Goal: Check status: Check status

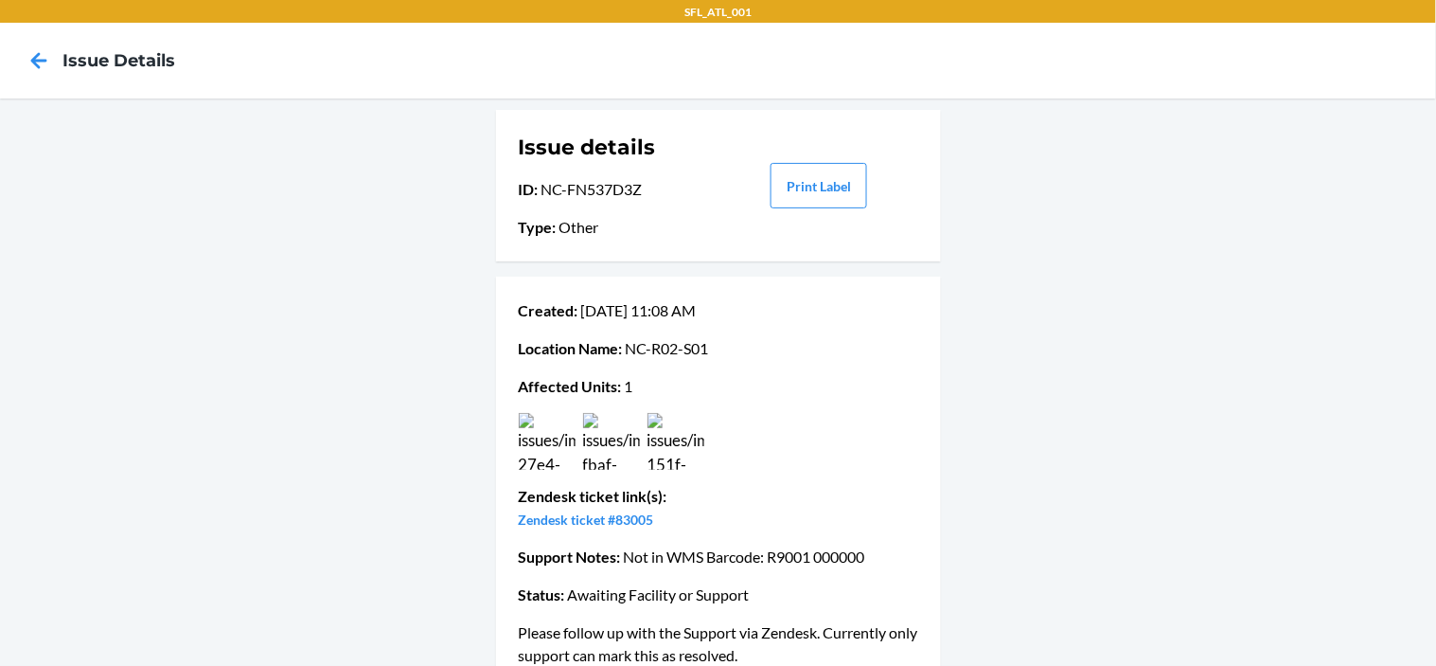
scroll to position [34, 0]
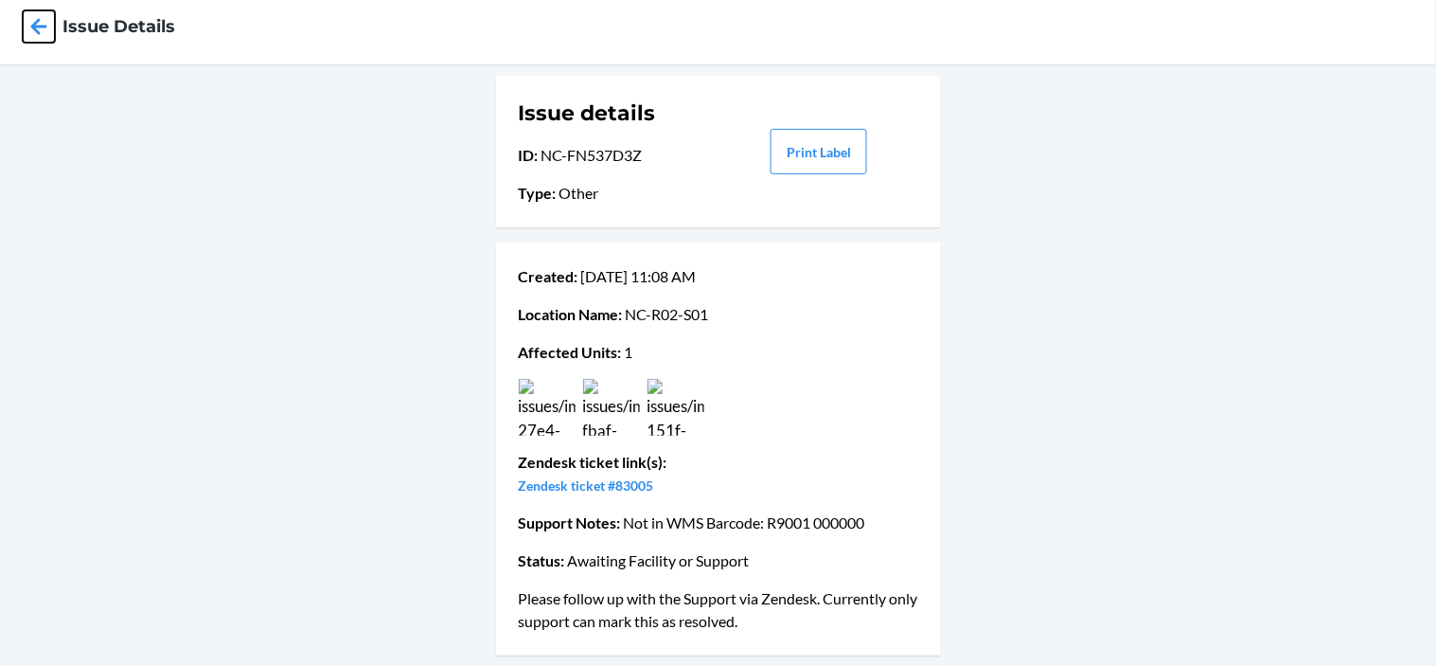
click at [45, 28] on icon at bounding box center [39, 26] width 32 height 32
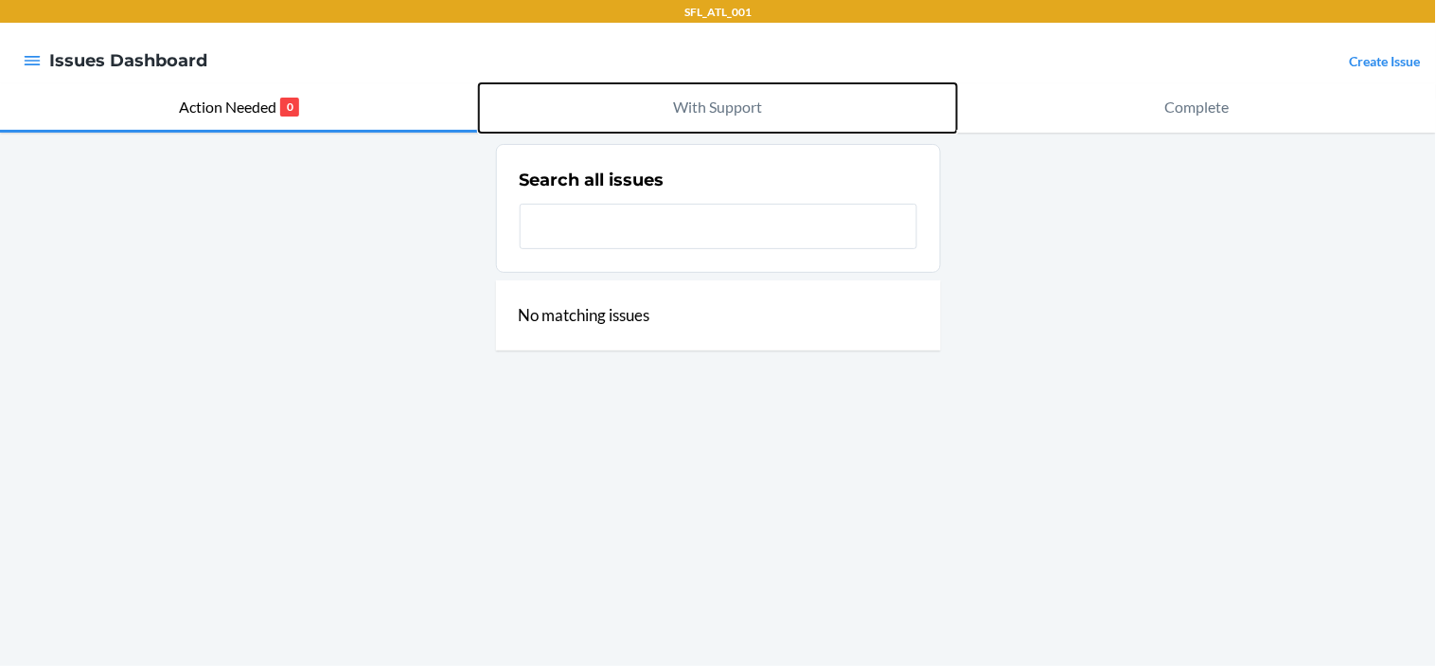
click at [741, 107] on p "With Support" at bounding box center [718, 107] width 89 height 23
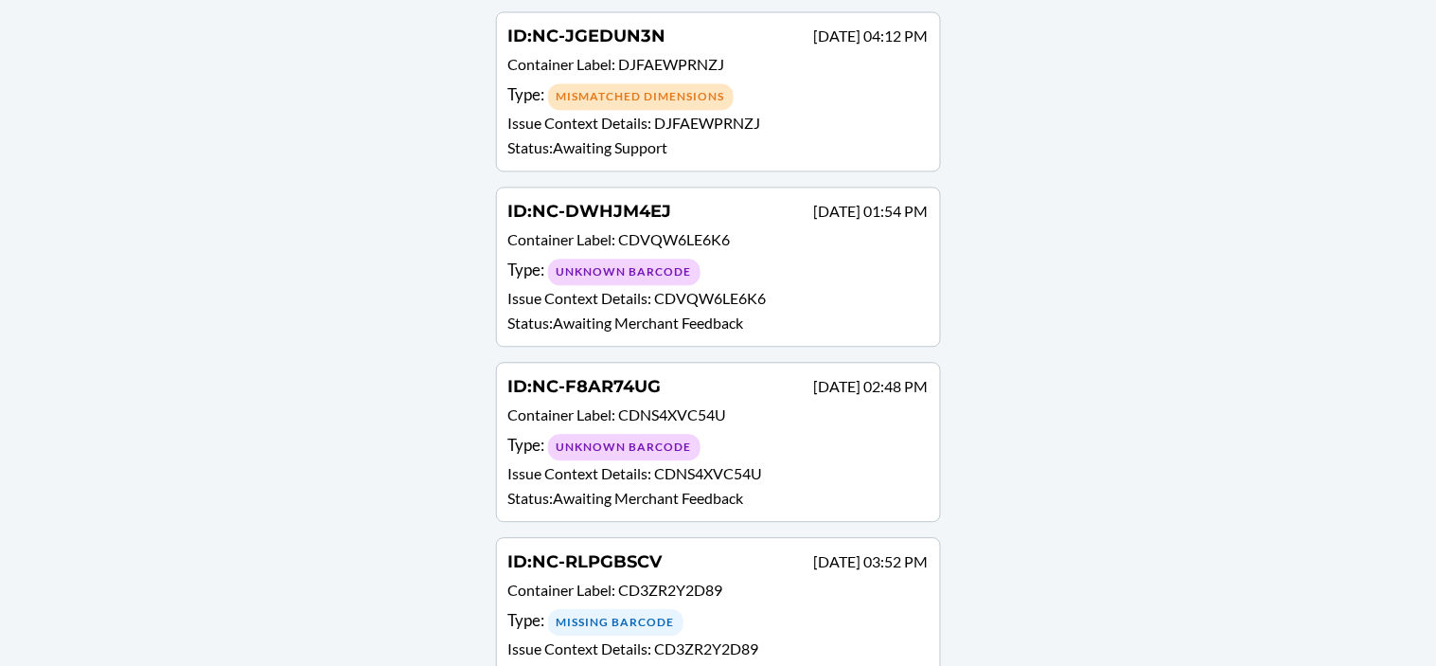
scroll to position [2866, 0]
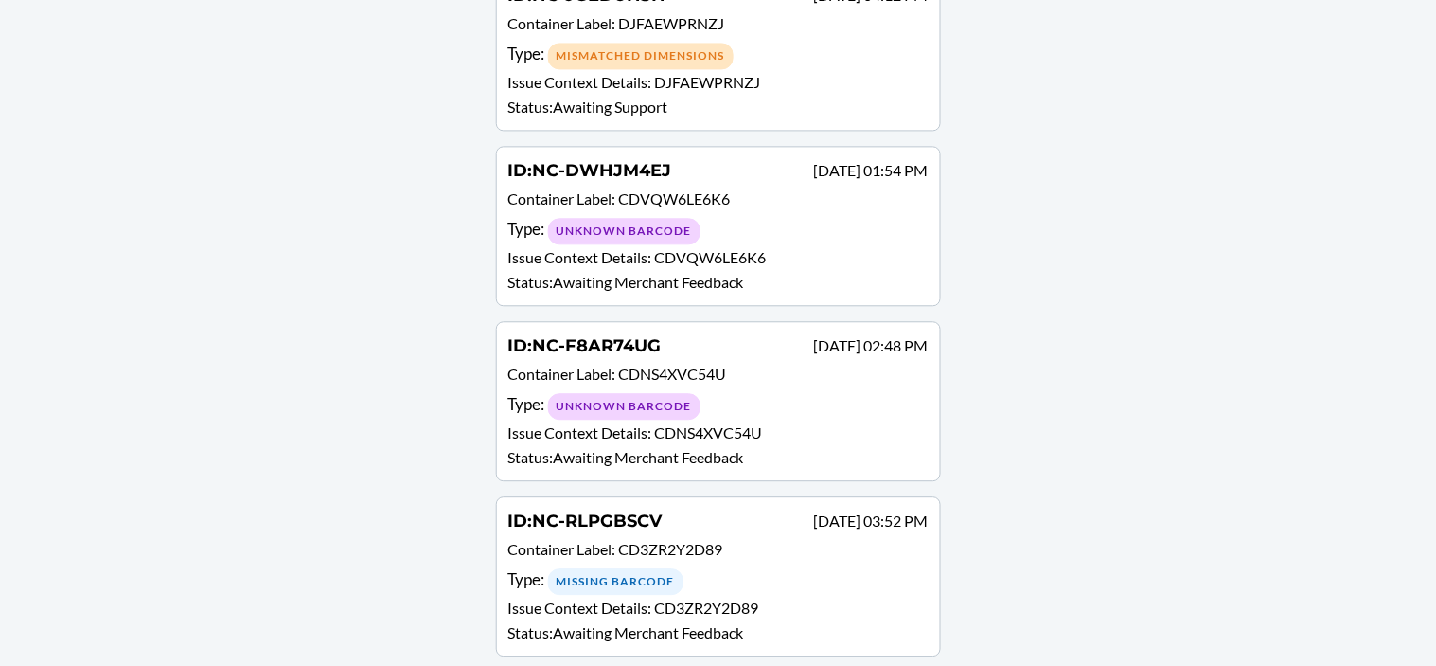
click at [643, 568] on div "Missing Barcode" at bounding box center [615, 581] width 135 height 27
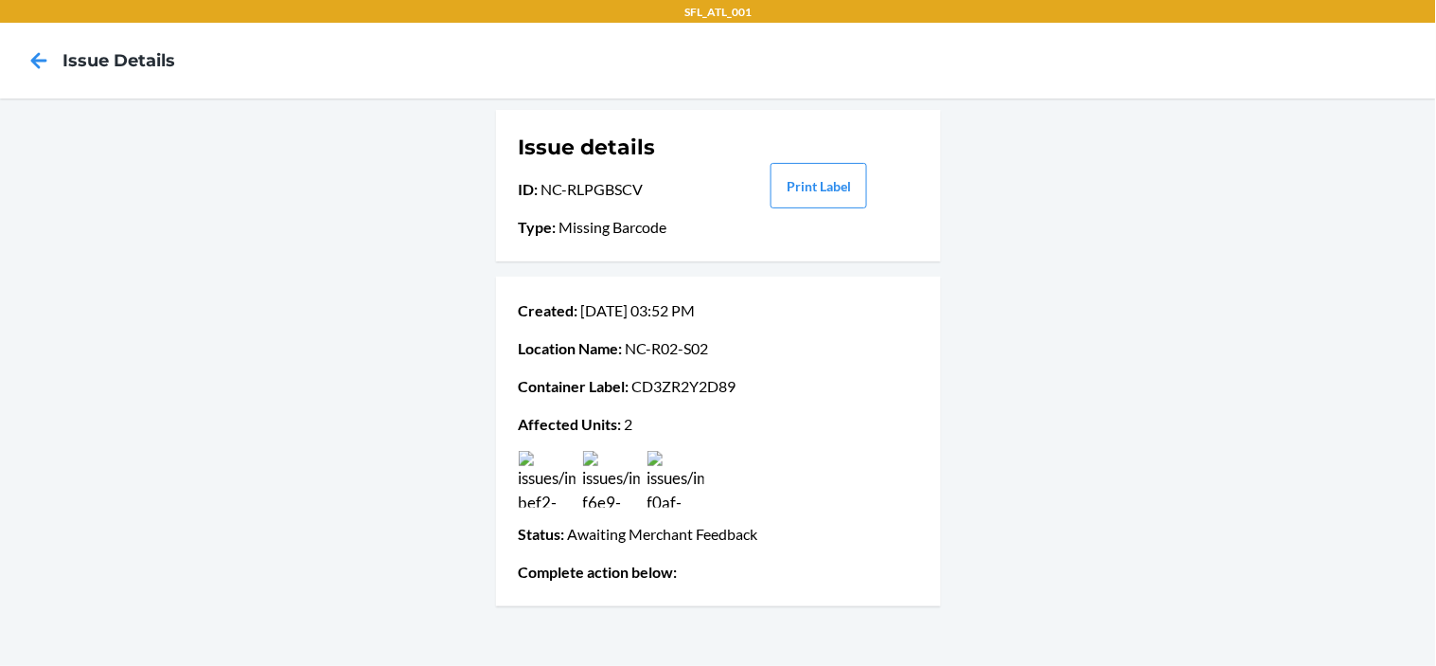
click at [552, 489] on img at bounding box center [547, 479] width 57 height 57
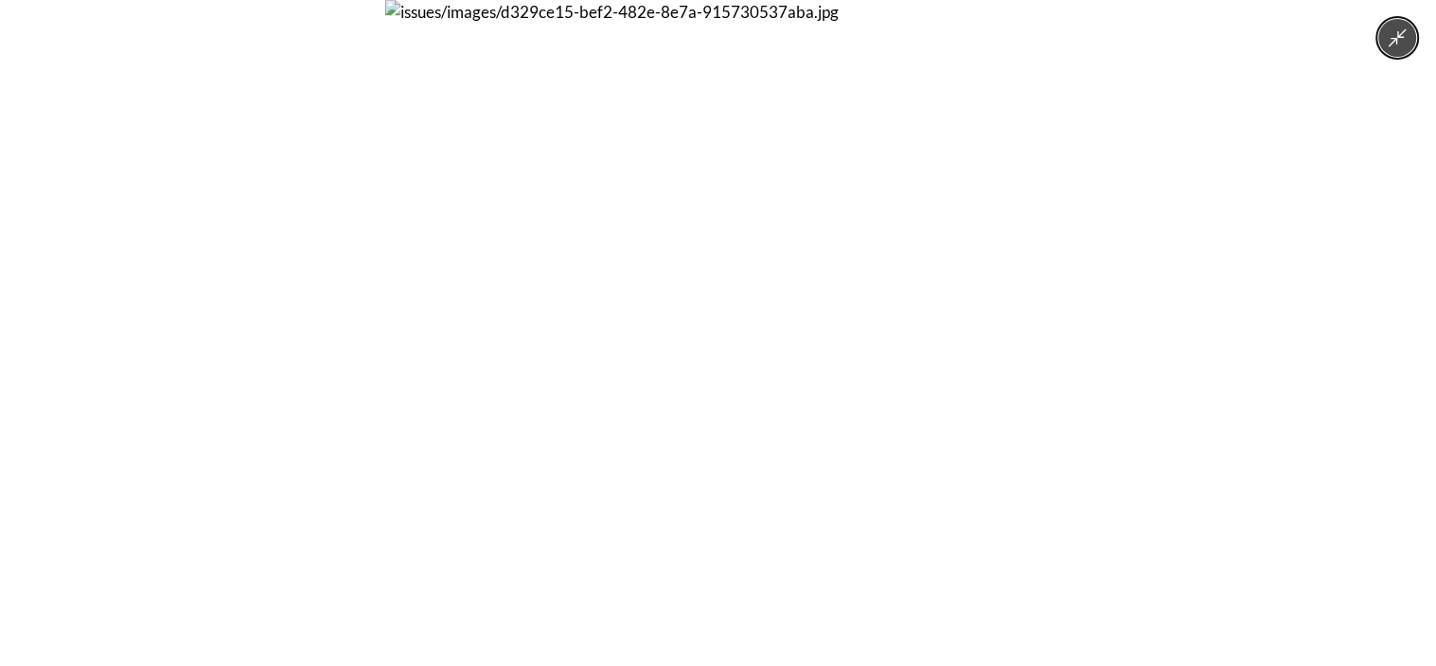
click at [1409, 44] on icon "Minimize image" at bounding box center [1398, 37] width 21 height 21
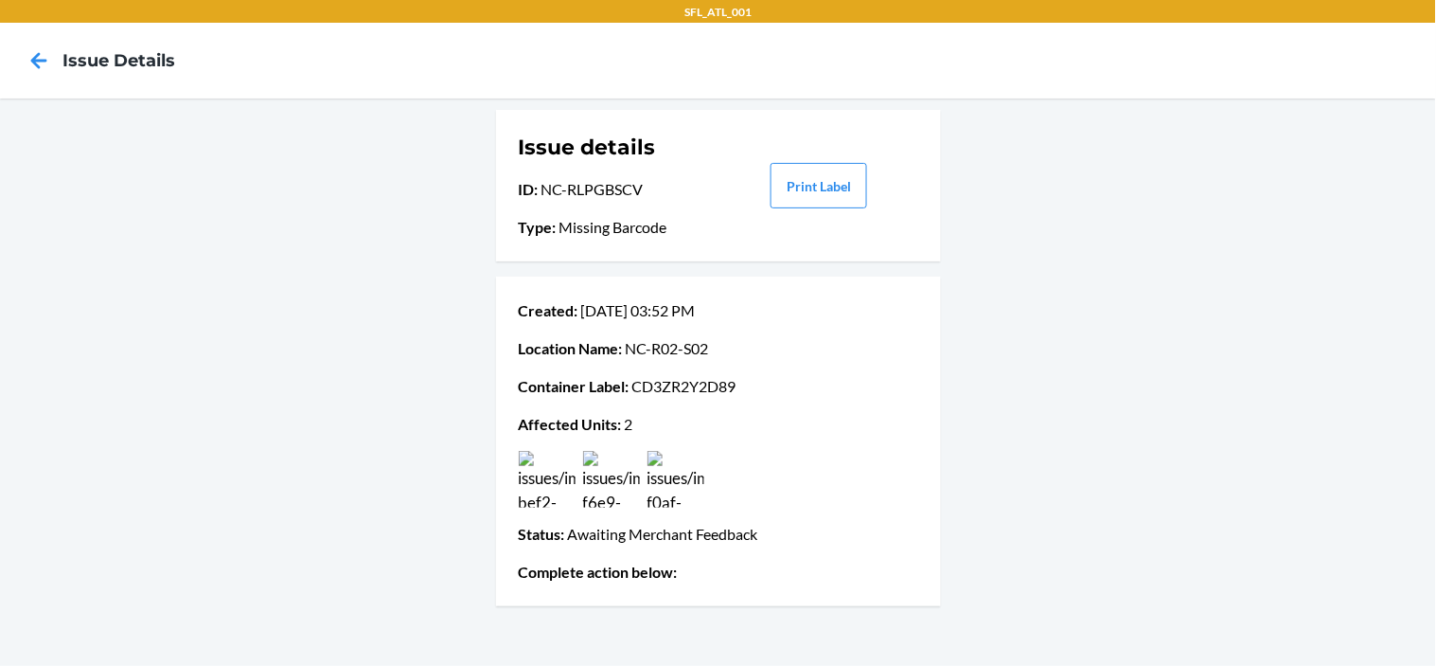
click at [618, 484] on img at bounding box center [611, 479] width 57 height 57
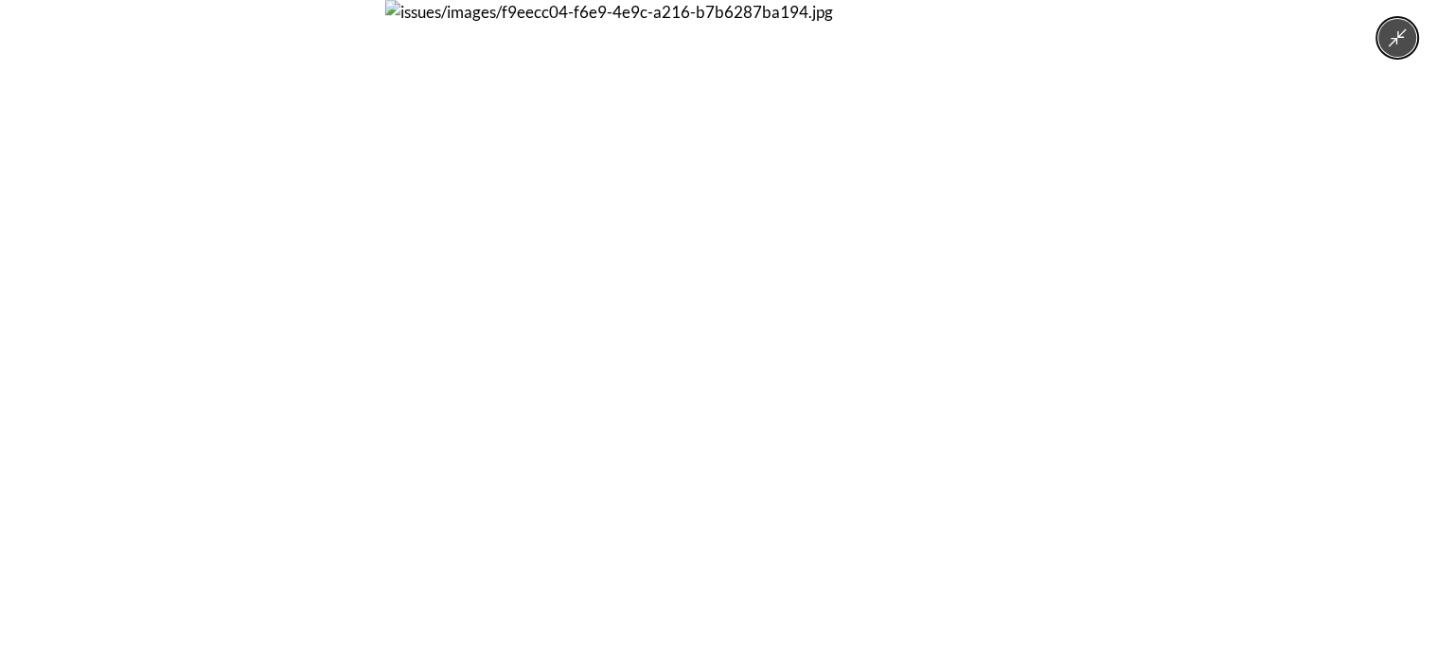
click at [1413, 57] on div at bounding box center [718, 333] width 1436 height 666
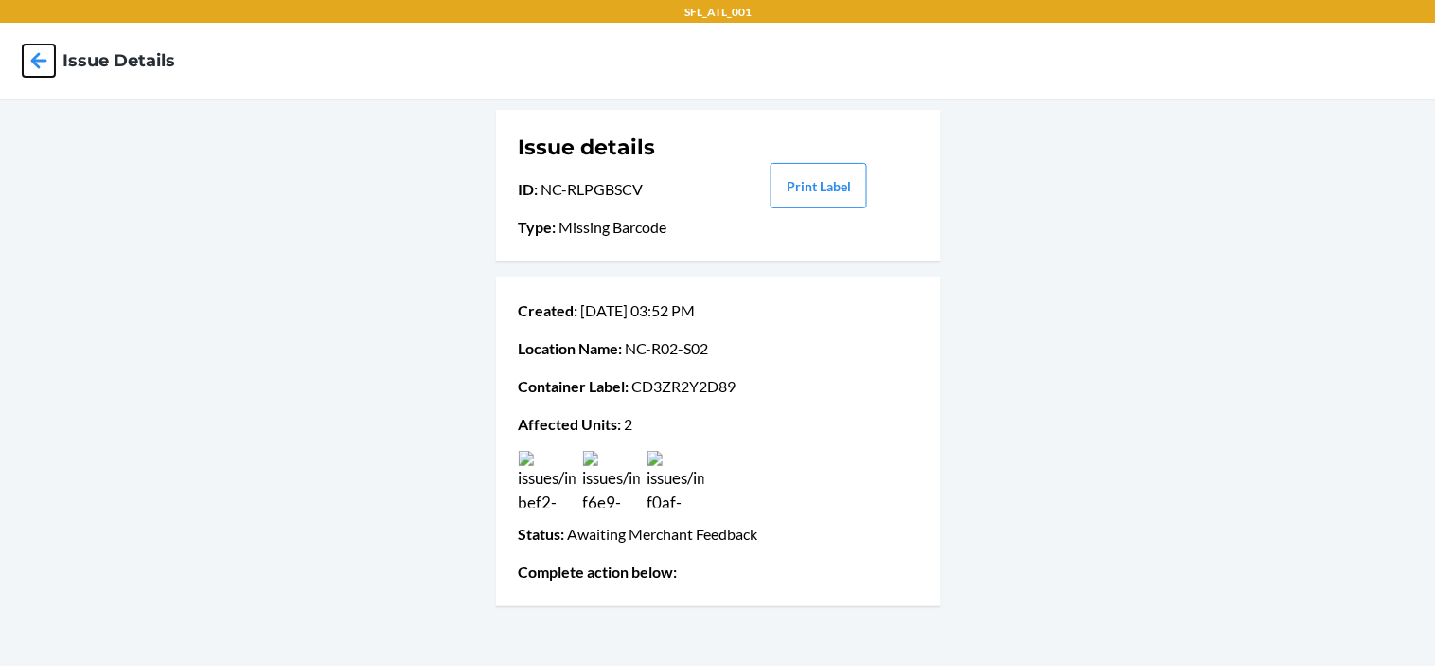
click at [42, 69] on icon at bounding box center [39, 61] width 32 height 32
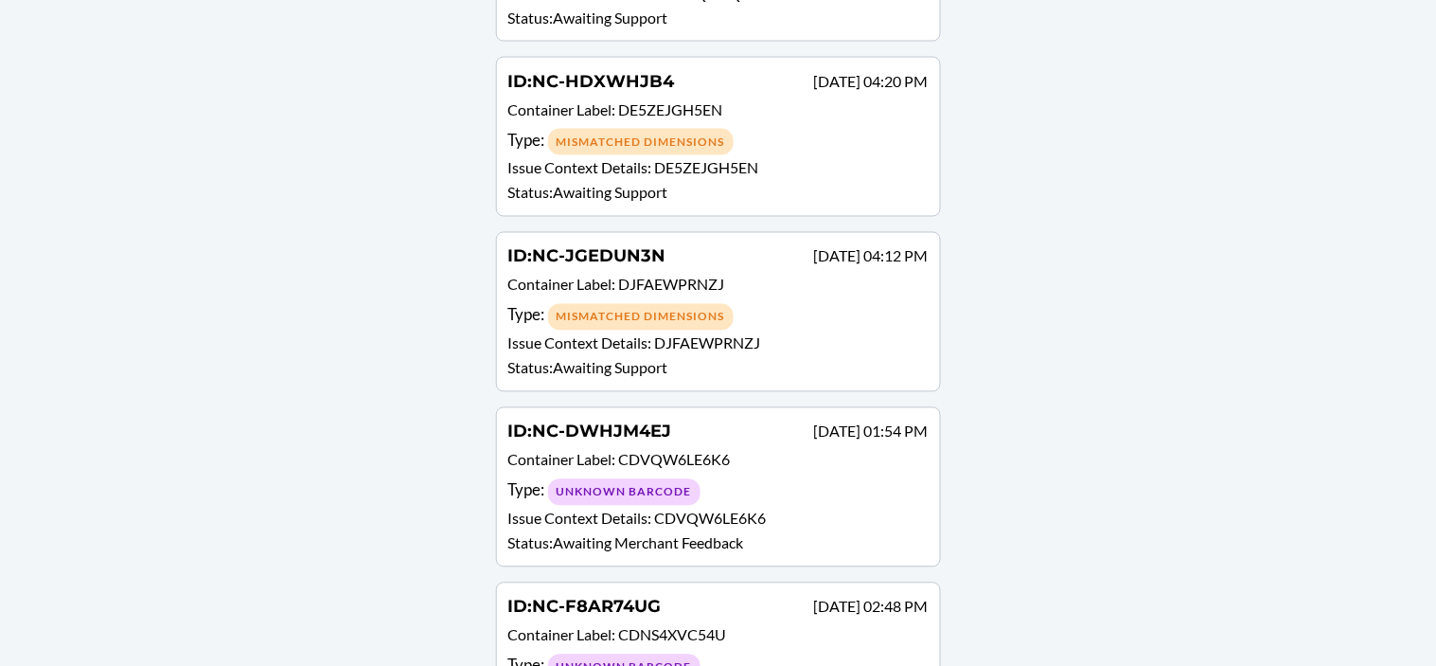
scroll to position [2866, 0]
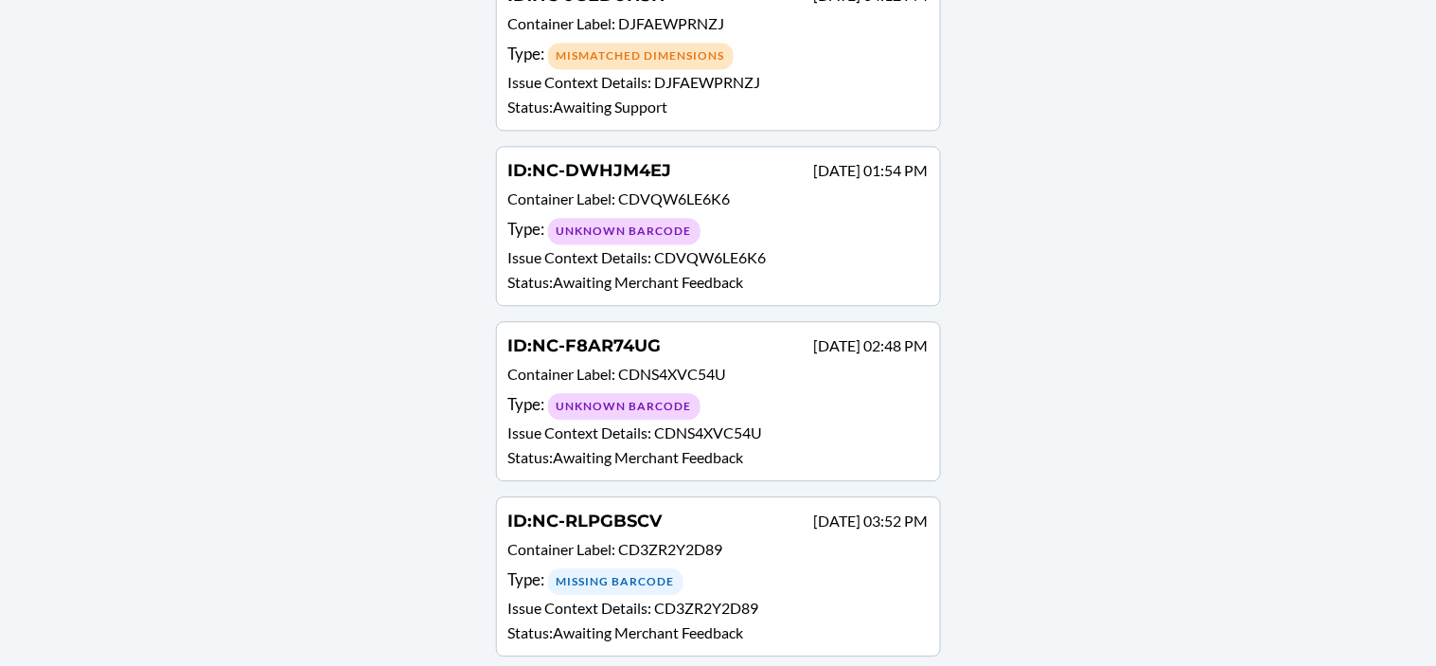
click at [561, 446] on p "Status : Awaiting Merchant Feedback" at bounding box center [718, 457] width 420 height 23
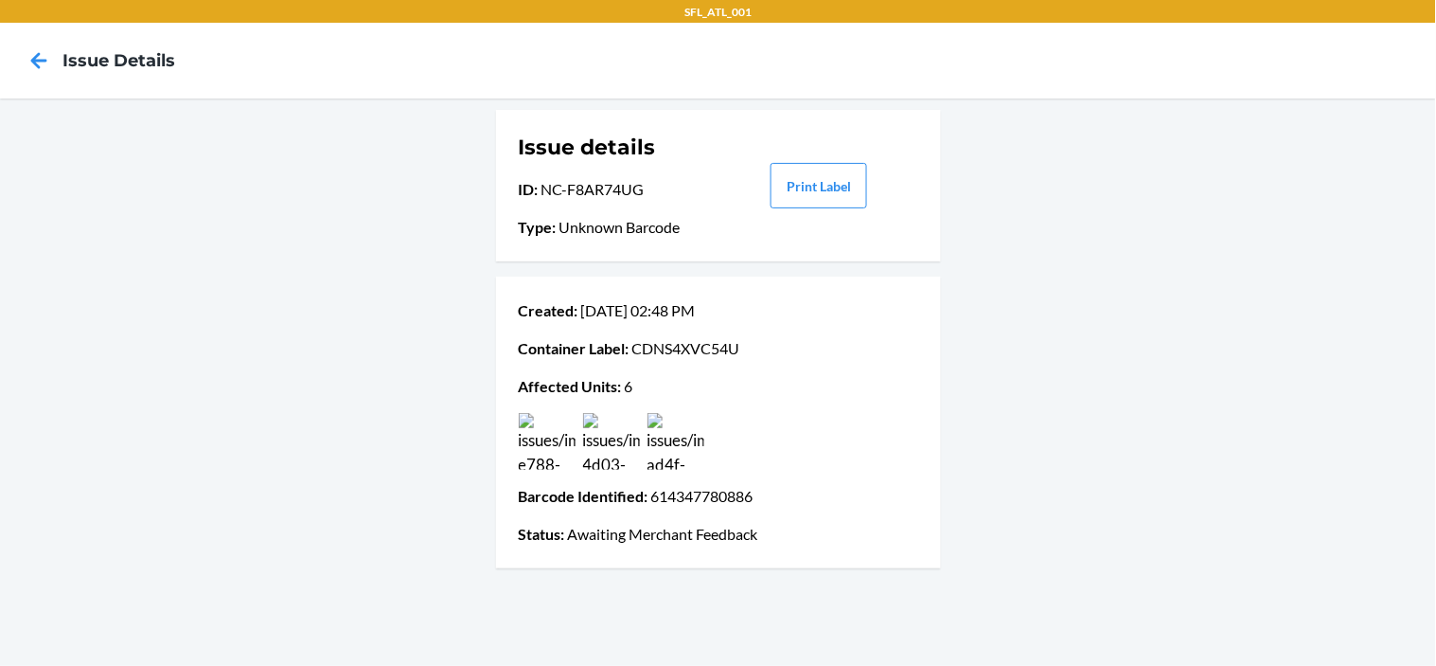
click at [563, 464] on img at bounding box center [547, 441] width 57 height 57
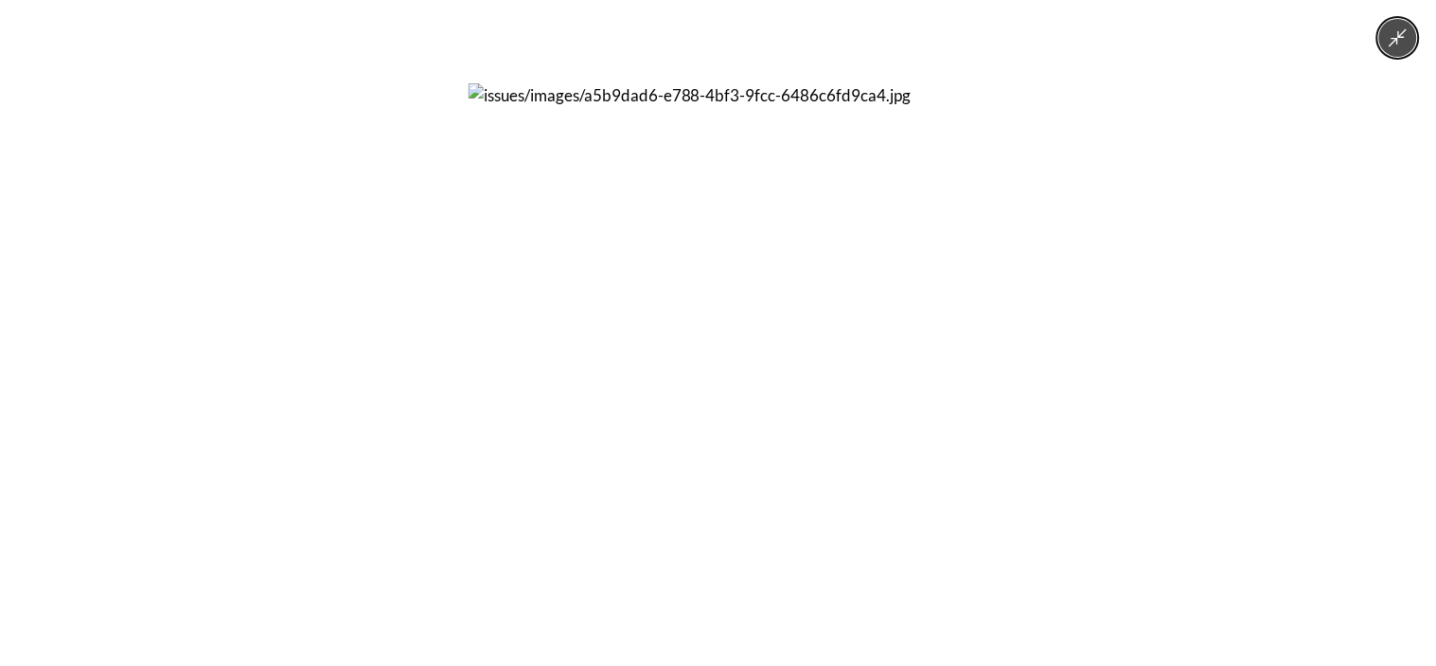
click at [1399, 31] on icon "Minimize image" at bounding box center [1399, 38] width 18 height 18
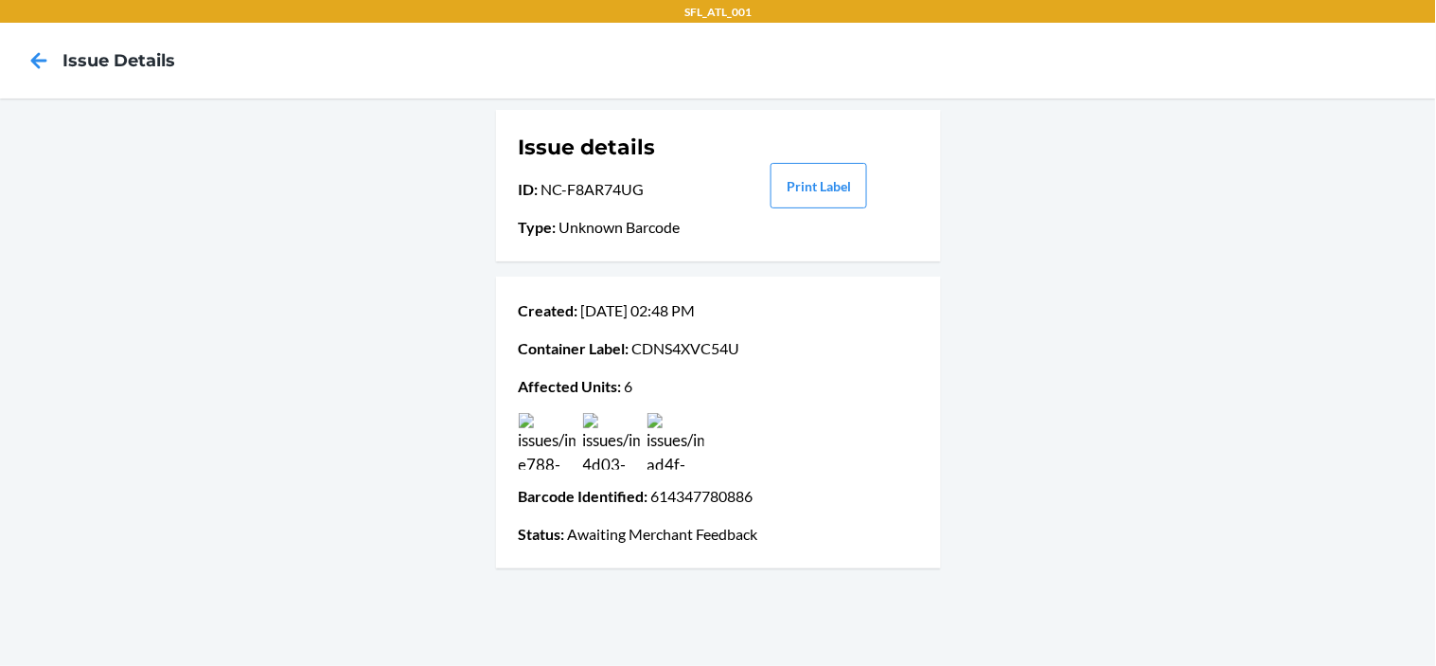
click at [618, 450] on img at bounding box center [611, 441] width 57 height 57
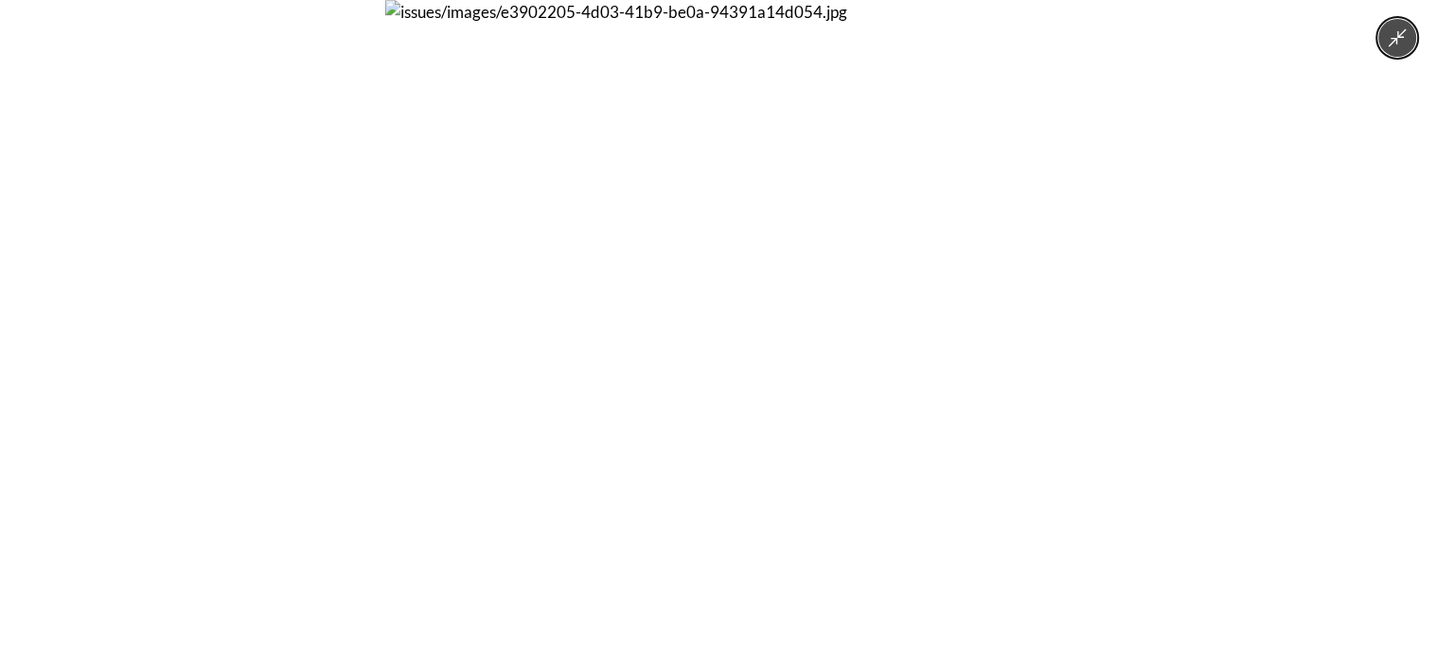
click at [618, 449] on img at bounding box center [718, 333] width 666 height 666
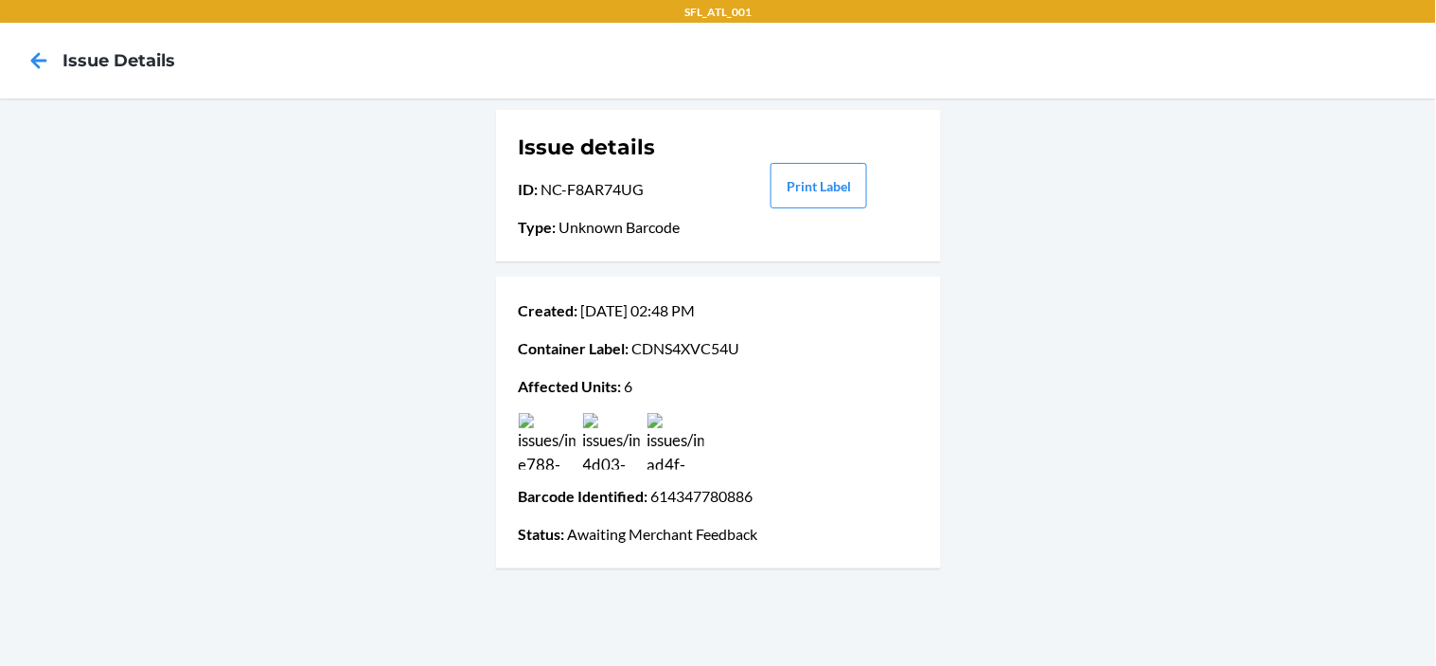
click at [618, 449] on img at bounding box center [611, 441] width 57 height 57
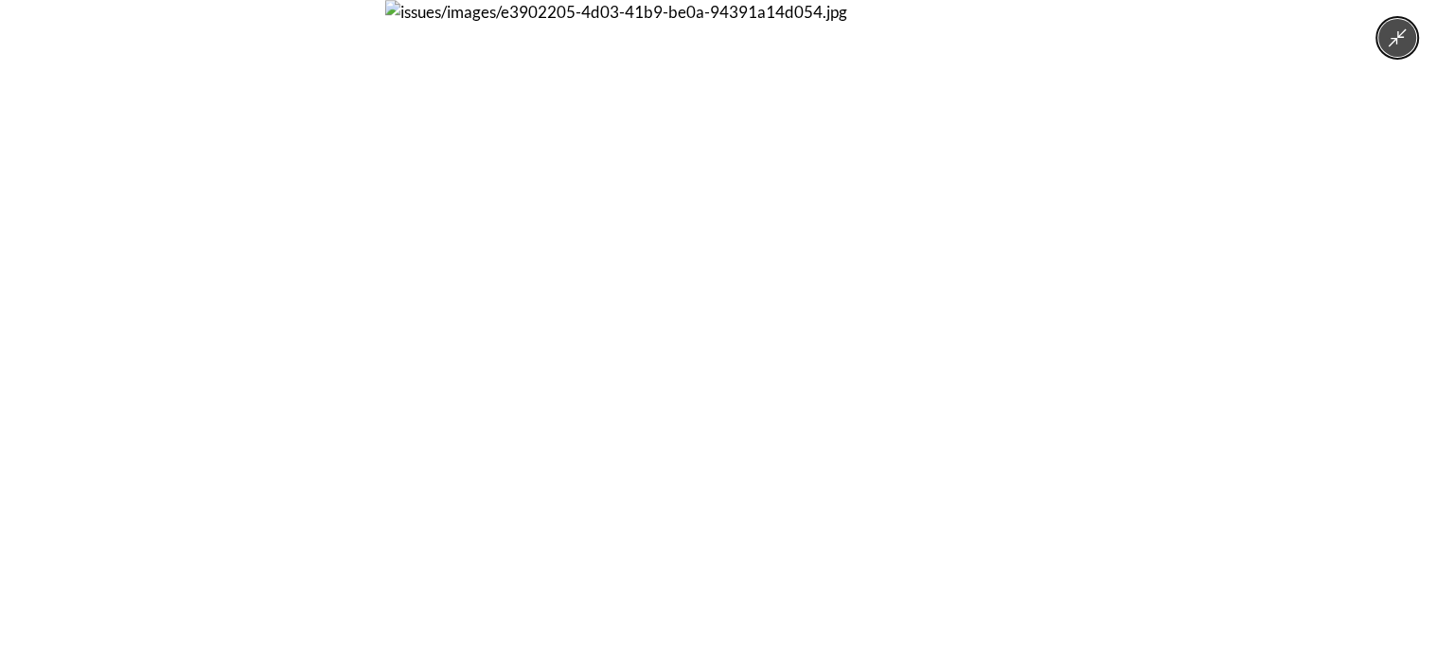
click at [1408, 45] on icon "Minimize image" at bounding box center [1398, 37] width 21 height 21
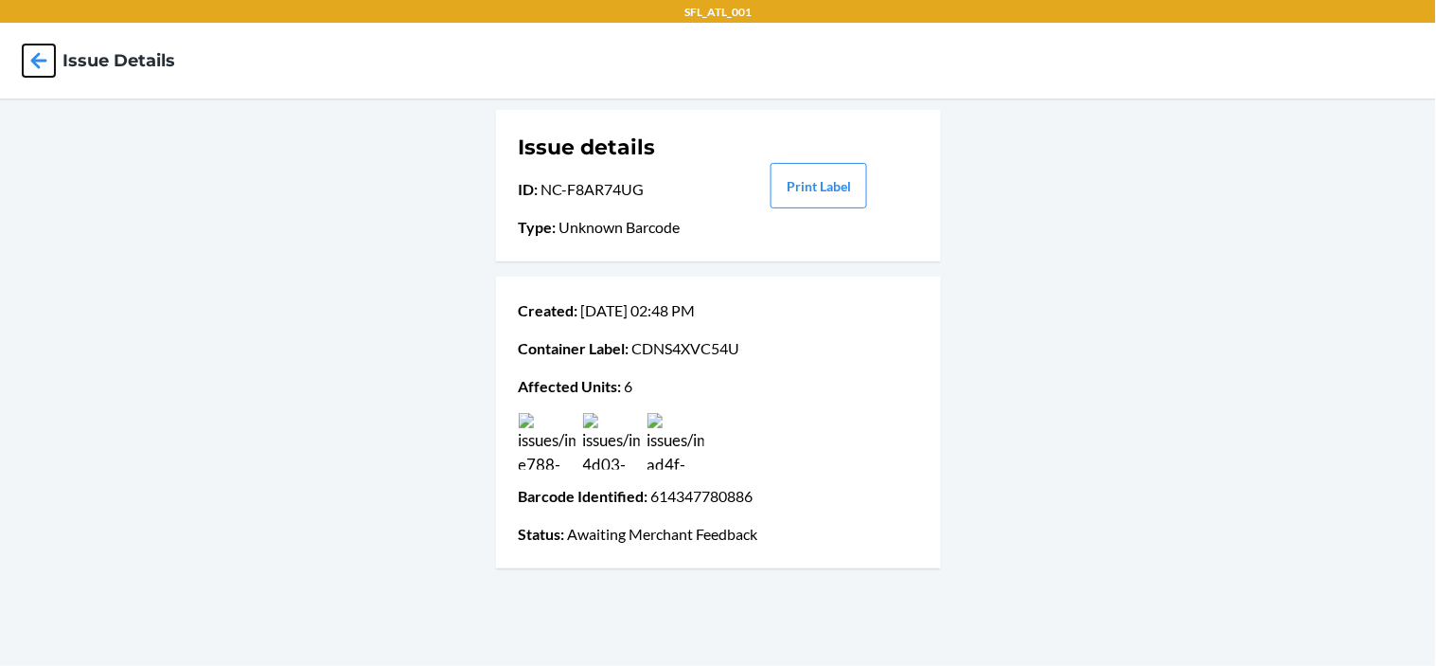
click at [40, 62] on icon at bounding box center [39, 61] width 32 height 32
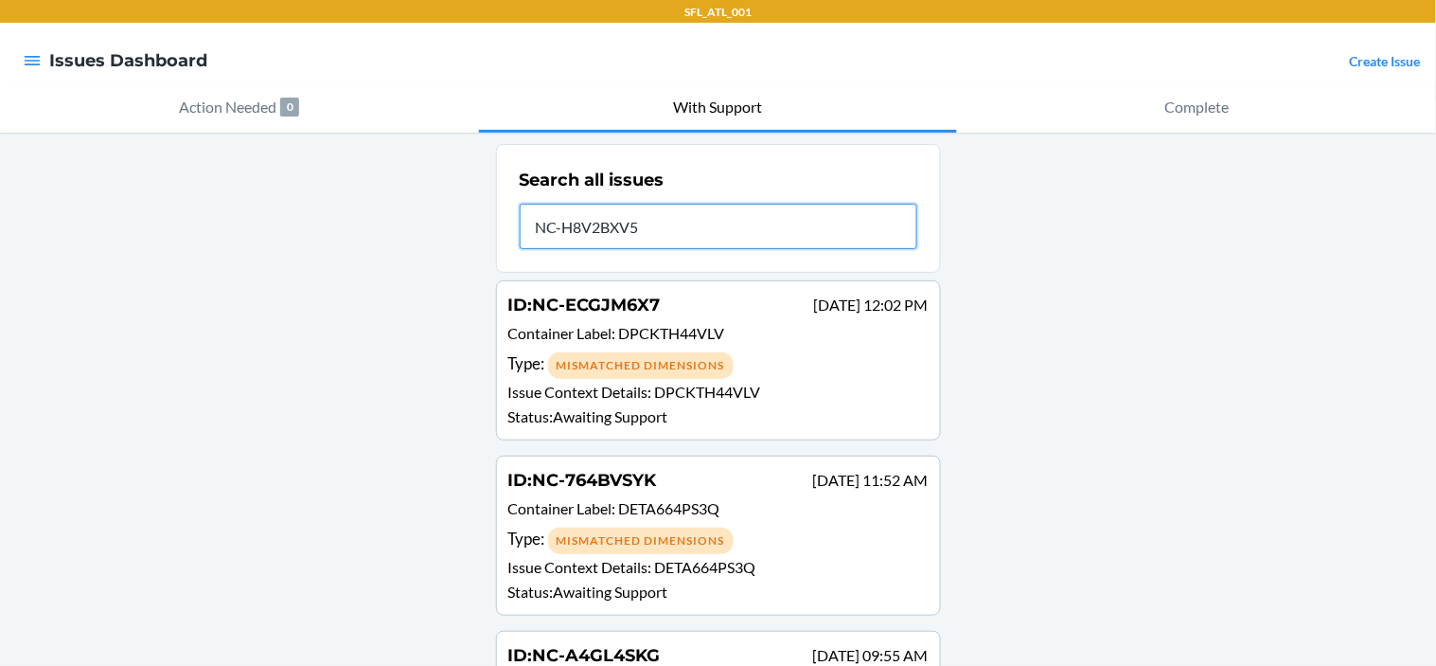
type input "NC-H8V2BXV5"
click at [803, 223] on input "NC-H8V2BXV5" at bounding box center [719, 226] width 398 height 45
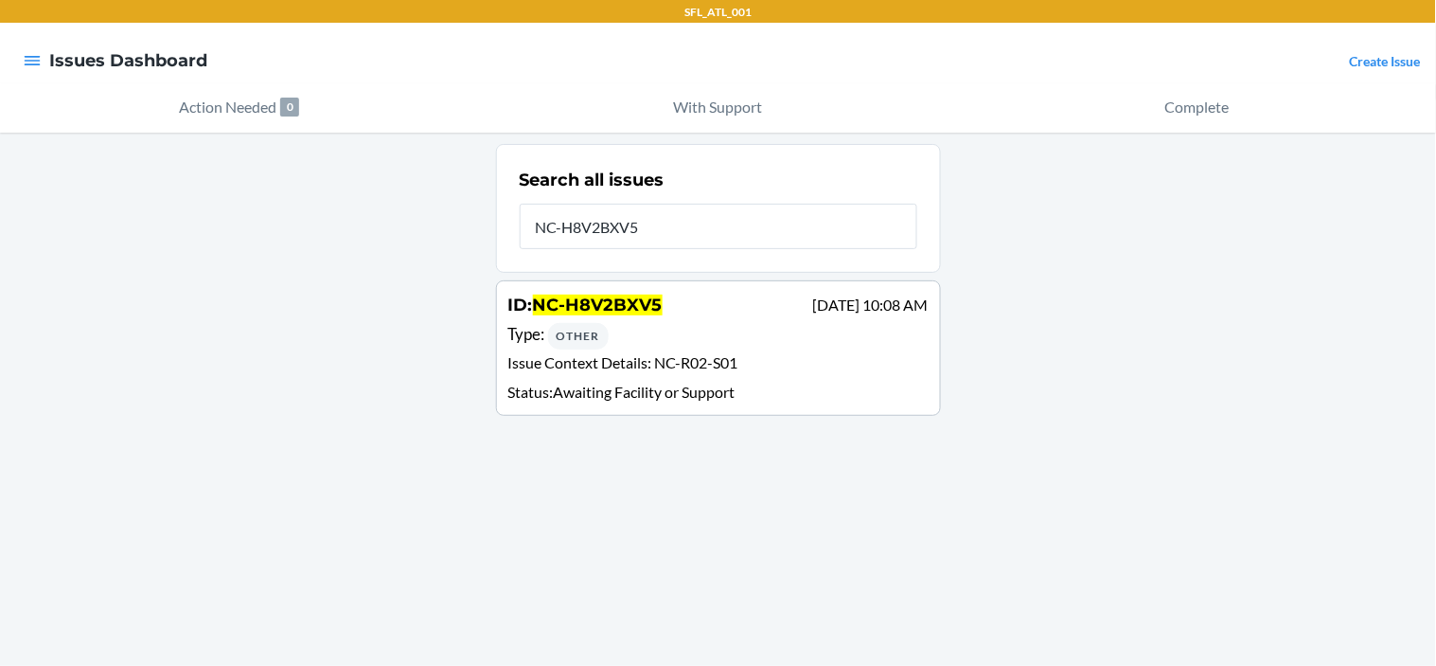
click at [673, 351] on p "Issue Context Details : NC-R02-S01" at bounding box center [718, 364] width 420 height 27
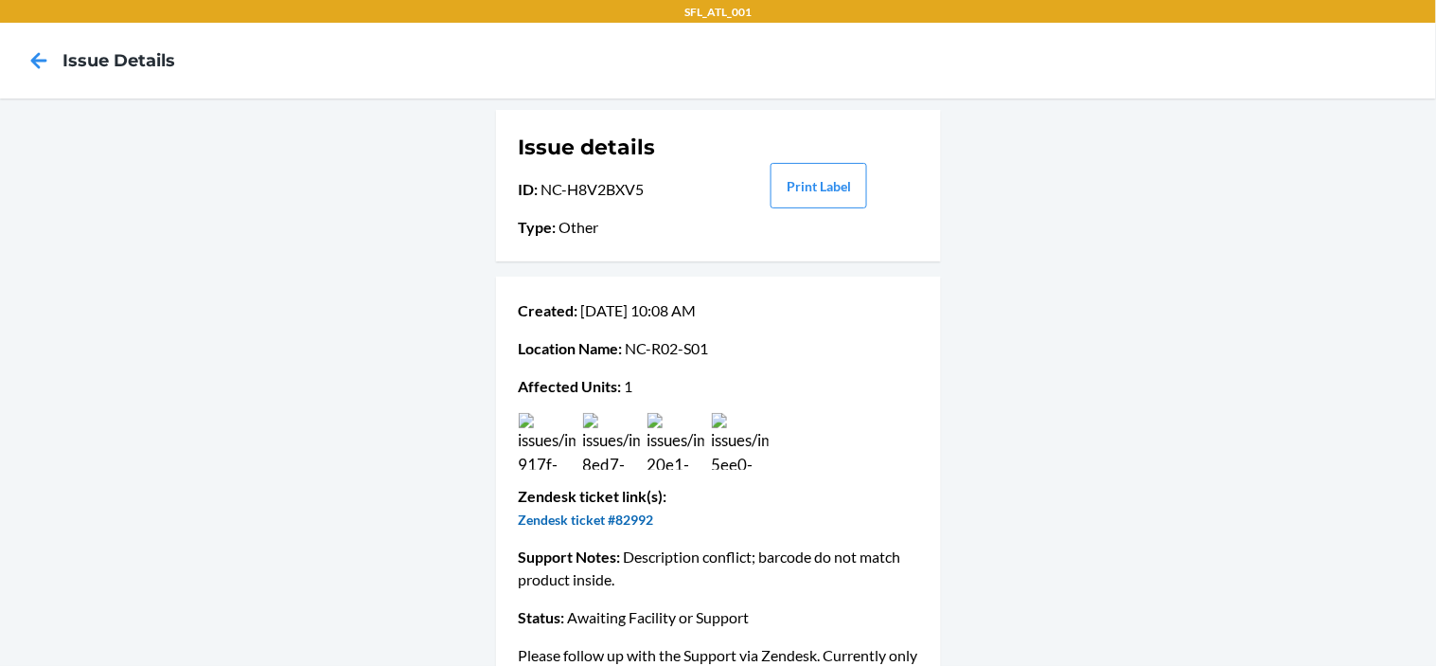
click at [591, 519] on link "Zendesk ticket #82992" at bounding box center [586, 519] width 135 height 16
